Goal: Navigation & Orientation: Find specific page/section

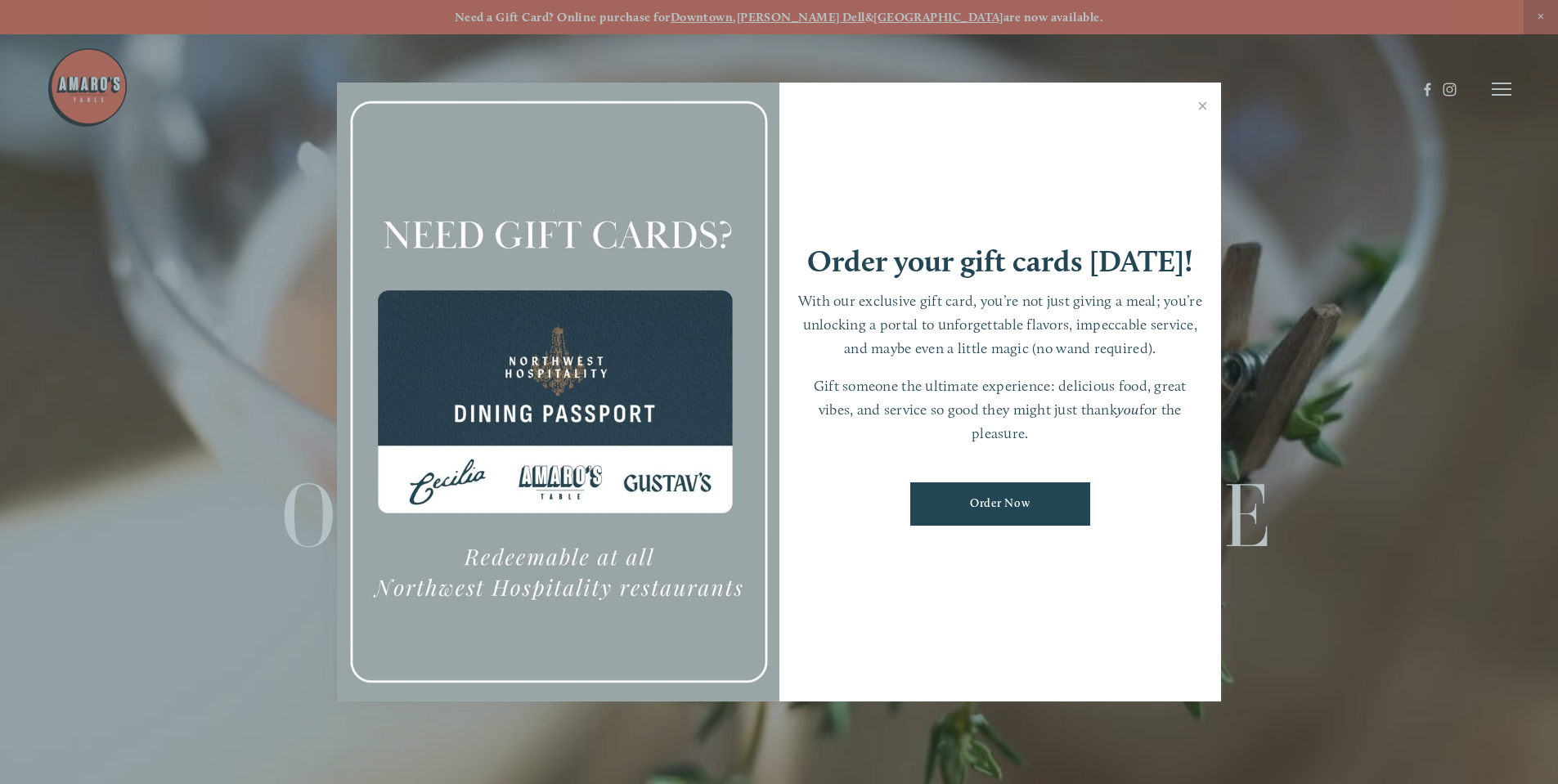
click at [1496, 80] on div at bounding box center [779, 392] width 1558 height 784
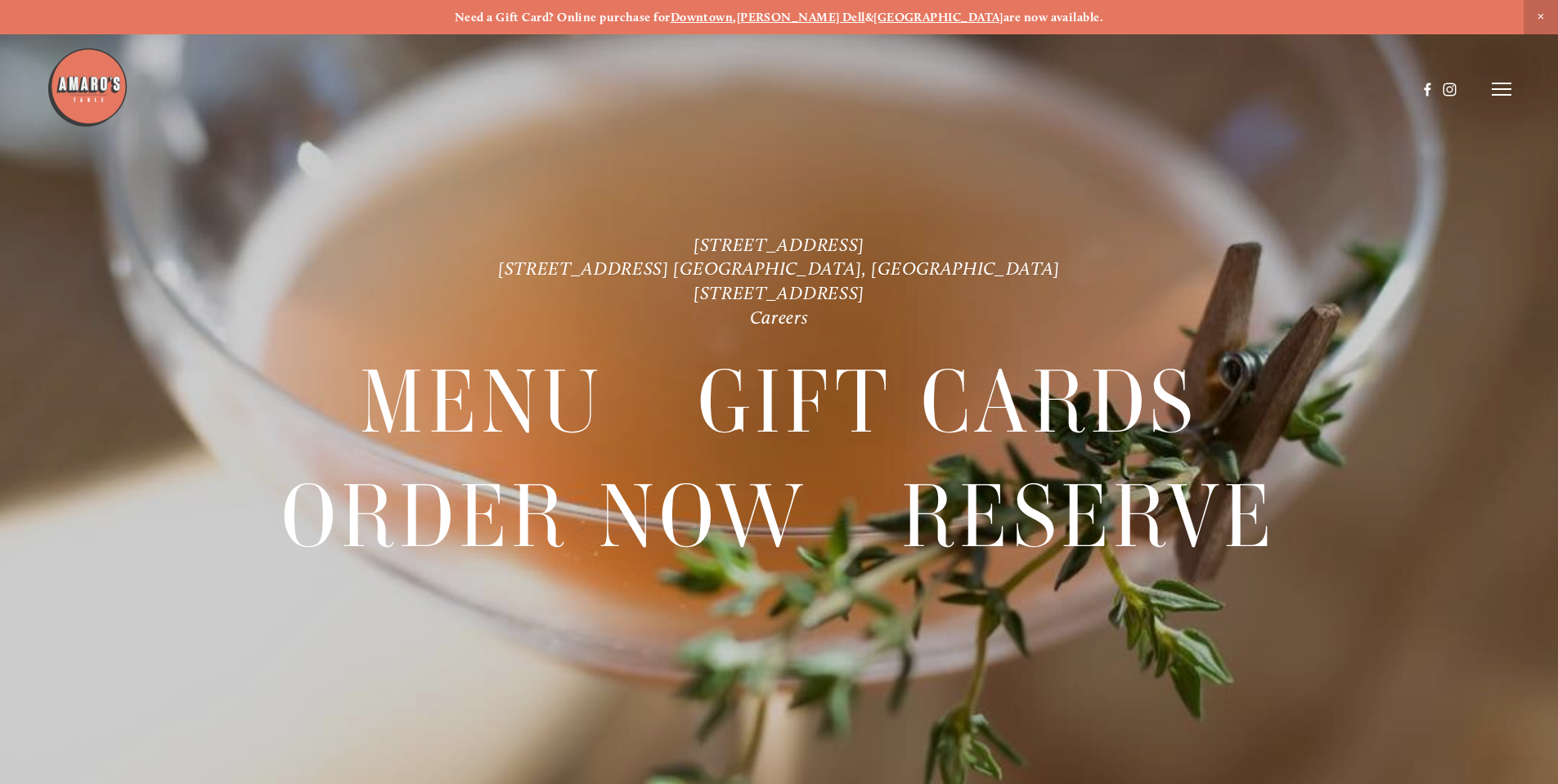
click at [1498, 88] on icon at bounding box center [1502, 89] width 20 height 15
click at [1133, 89] on header "Menu Order Now Visit Gallery 0" at bounding box center [779, 88] width 1558 height 178
click at [1167, 87] on span "Menu" at bounding box center [1159, 88] width 34 height 16
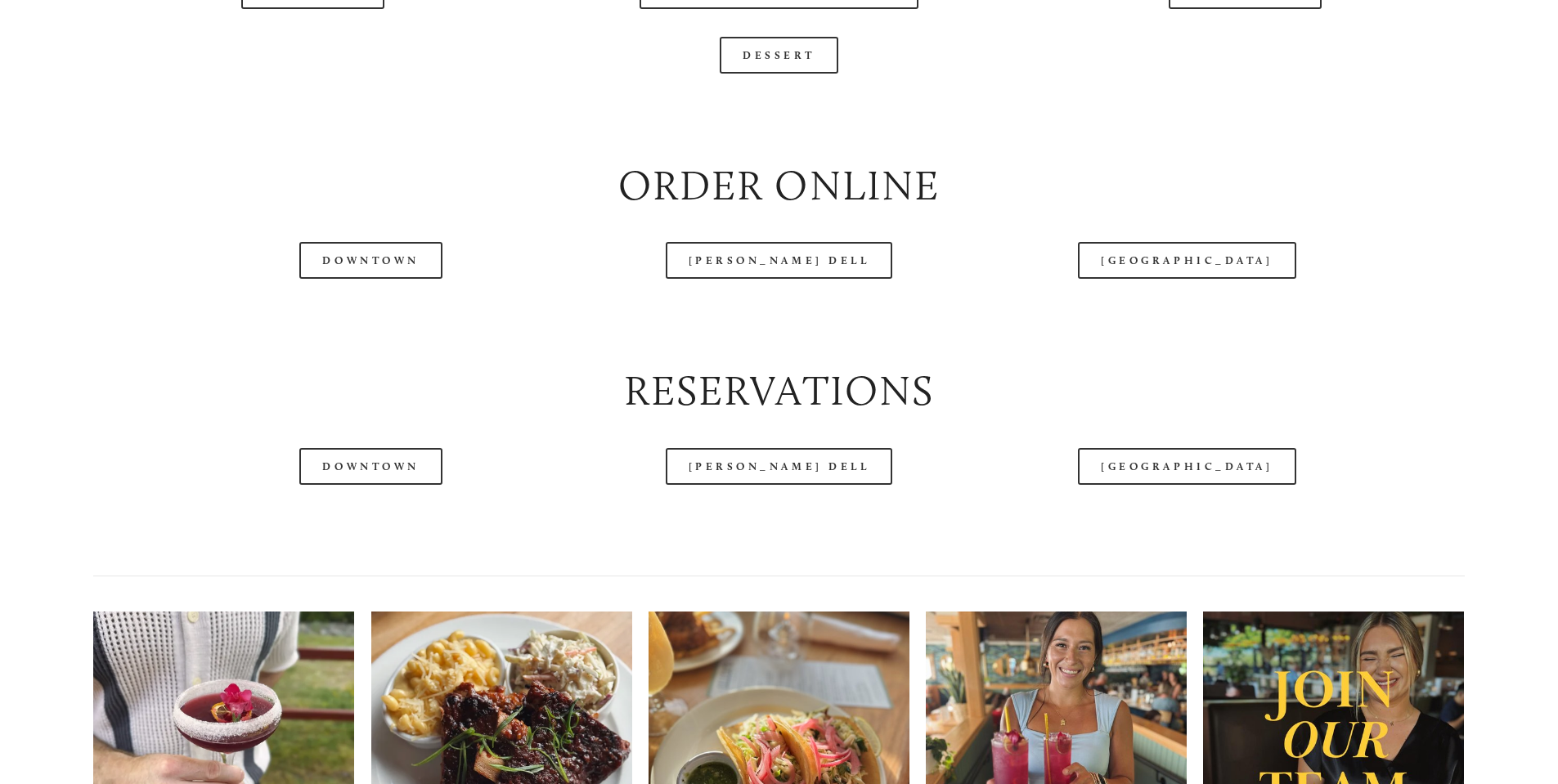
scroll to position [1881, 0]
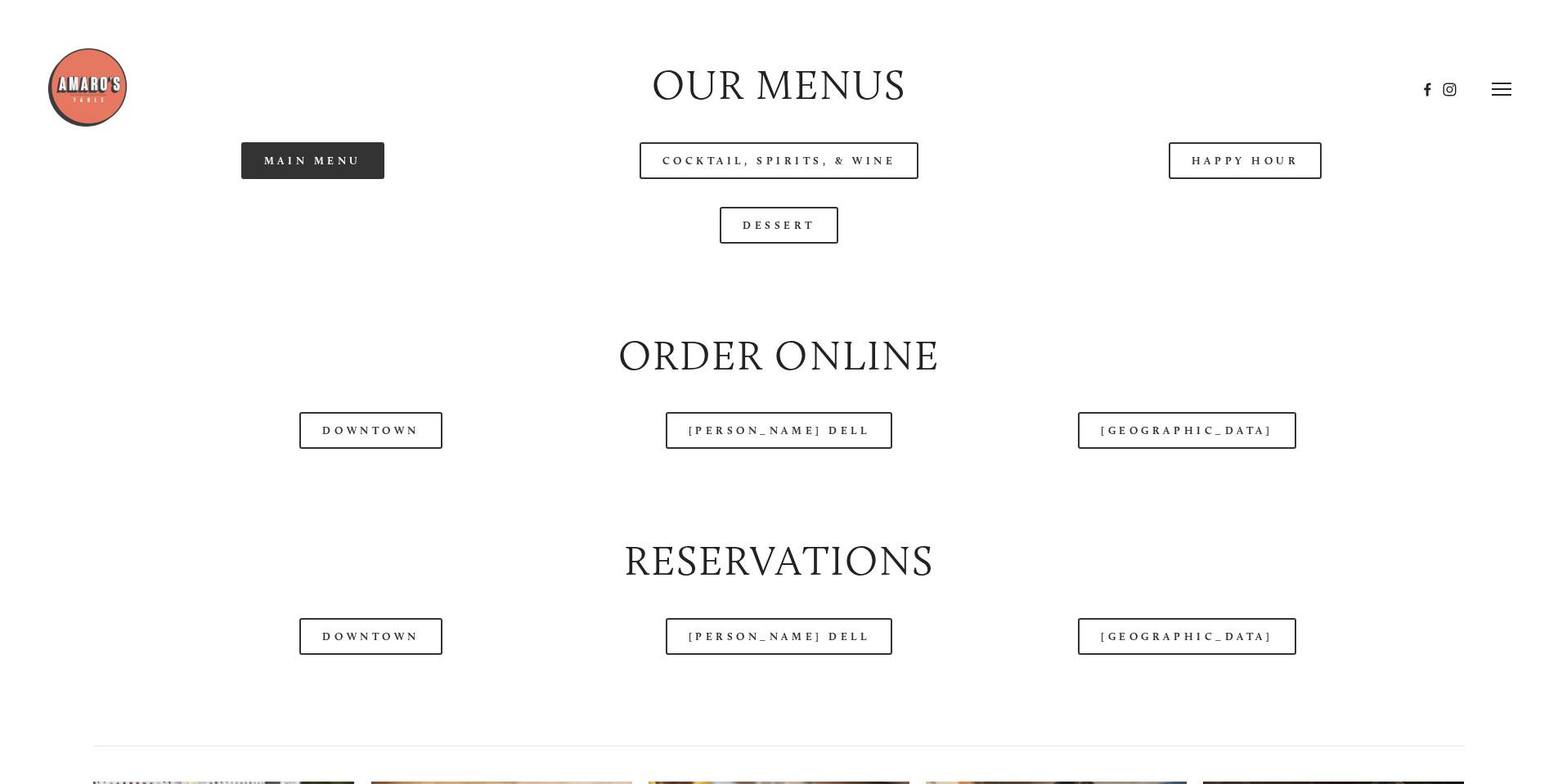
click at [345, 179] on link "Main Menu" at bounding box center [313, 160] width 143 height 37
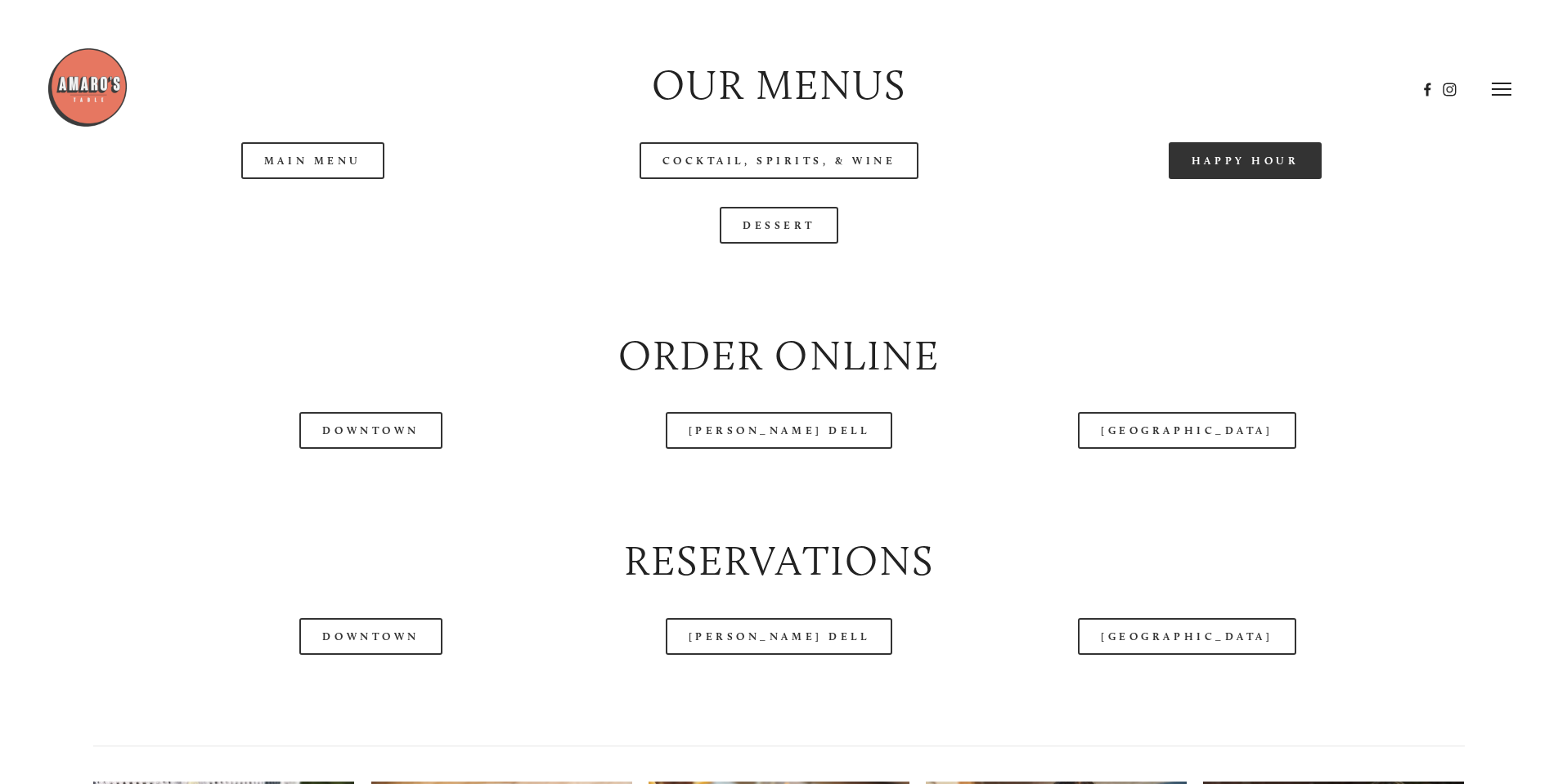
click at [1253, 179] on link "Happy Hour" at bounding box center [1245, 160] width 153 height 37
